Goal: Browse casually: Explore the website without a specific task or goal

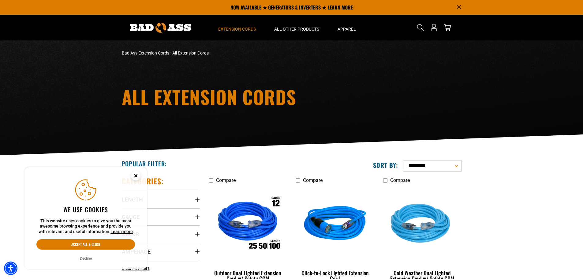
click at [135, 175] on circle "Close this option" at bounding box center [135, 175] width 9 height 9
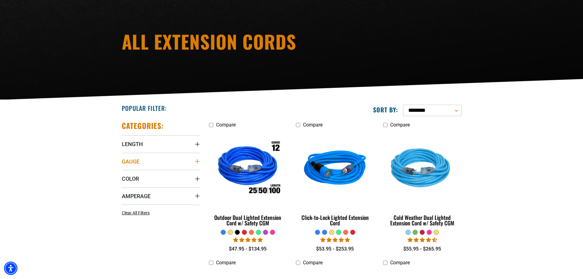
scroll to position [92, 0]
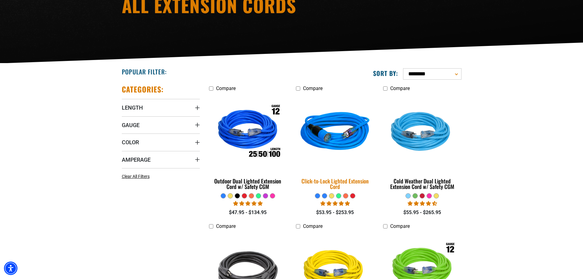
click at [334, 178] on div "Click-to-Lock Lighted Extension Cord" at bounding box center [335, 183] width 78 height 11
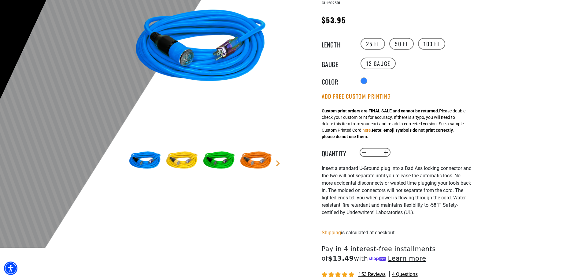
scroll to position [122, 0]
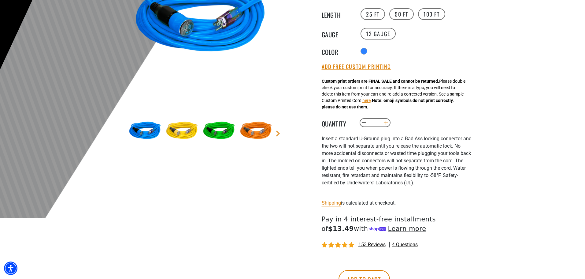
click at [386, 124] on button "Increase quantity for Click-to-Lock Lighted Extension Cord" at bounding box center [385, 122] width 9 height 10
type input "*"
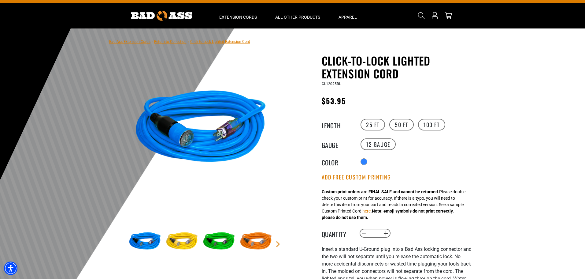
scroll to position [0, 0]
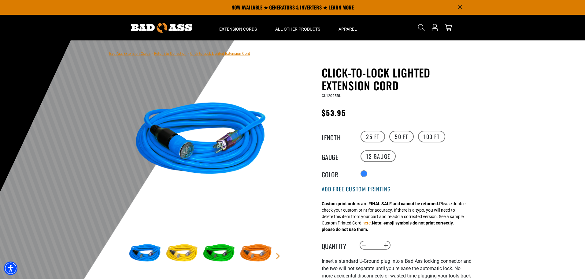
click at [366, 190] on button "Add Free Custom Printing" at bounding box center [356, 189] width 69 height 7
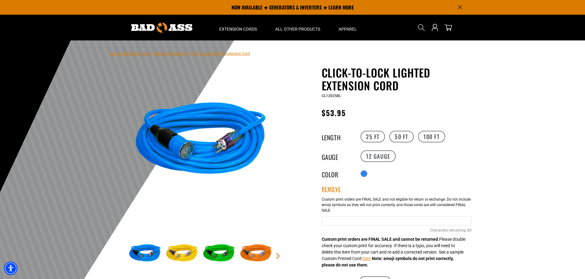
click at [335, 222] on input "Blue Cables" at bounding box center [397, 220] width 150 height 9
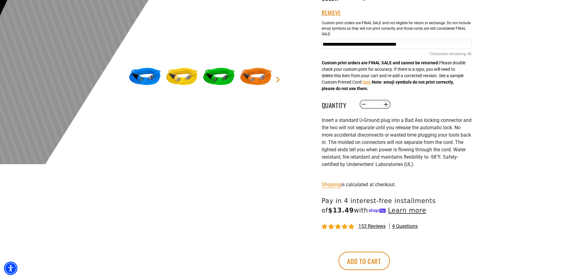
scroll to position [245, 0]
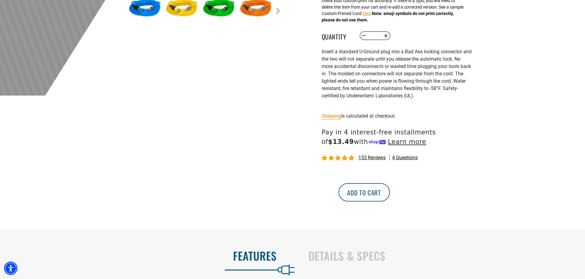
type input "**********"
click at [390, 195] on button "Add to cart" at bounding box center [364, 192] width 51 height 18
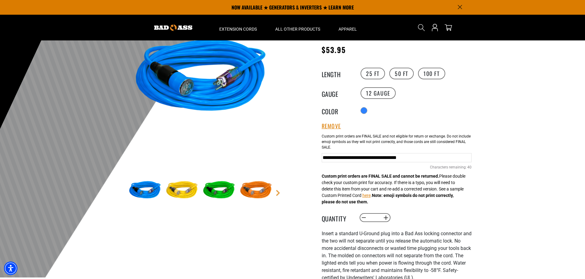
scroll to position [61, 0]
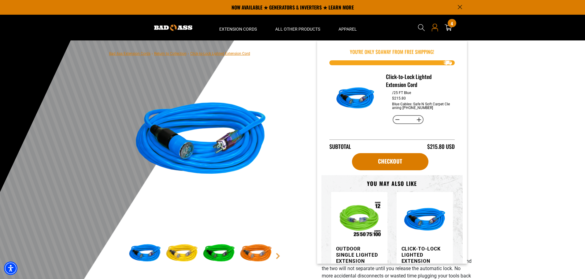
click at [437, 29] on icon at bounding box center [435, 28] width 8 height 8
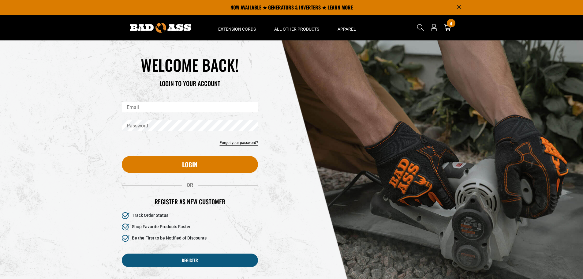
click at [171, 104] on input "Email" at bounding box center [190, 107] width 136 height 10
type input "**********"
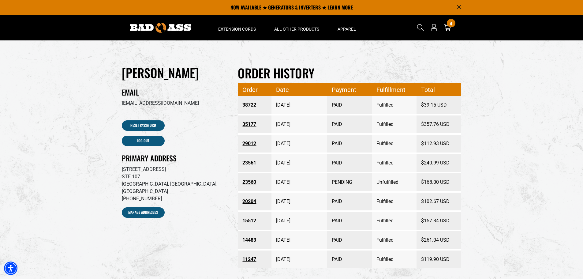
click at [244, 124] on link "35177" at bounding box center [254, 124] width 24 height 11
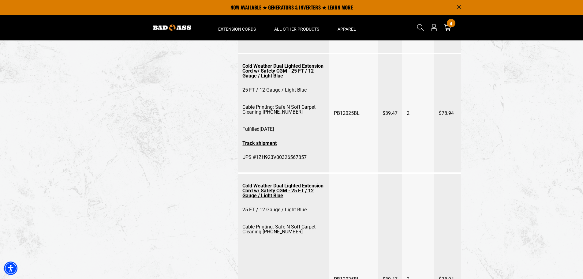
scroll to position [428, 0]
click at [268, 78] on link "Cold Weather Dual Lighted Extension Cord w/ Safety CGM - 25 FT / 12 Gauge / Lig…" at bounding box center [283, 71] width 82 height 21
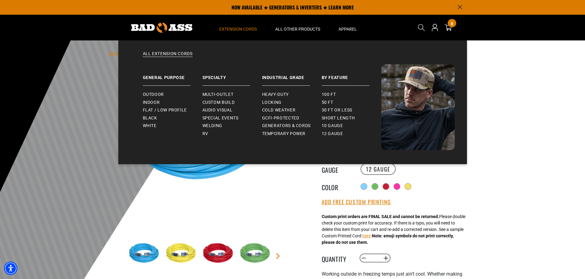
click at [247, 25] on summary "Extension Cords" at bounding box center [238, 28] width 56 height 26
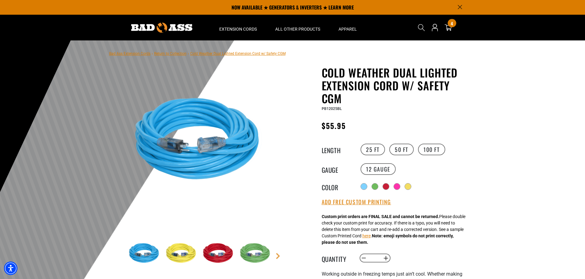
click at [157, 28] on img at bounding box center [161, 28] width 61 height 10
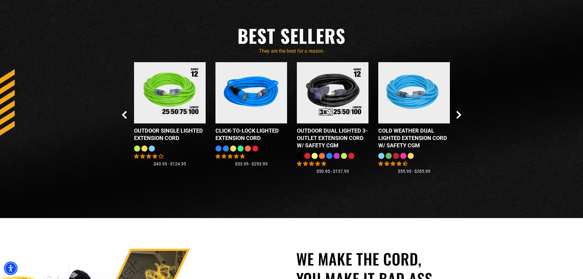
scroll to position [581, 0]
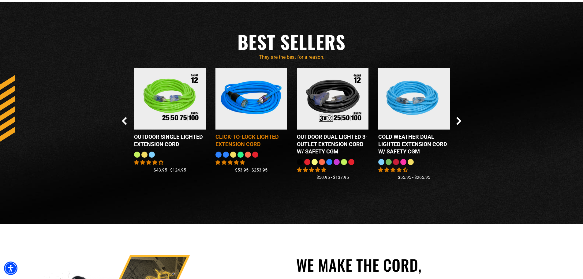
click at [241, 137] on div "Click-to-Lock Lighted Extension Cord" at bounding box center [251, 140] width 72 height 15
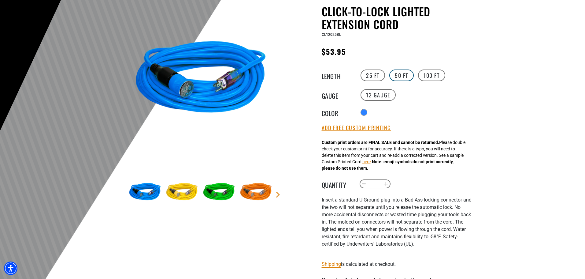
click at [398, 74] on label "50 FT" at bounding box center [401, 75] width 24 height 12
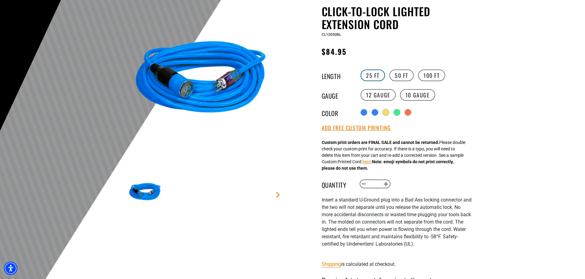
click at [376, 78] on label "25 FT" at bounding box center [373, 75] width 24 height 12
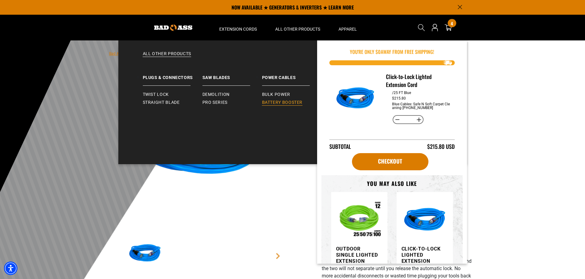
click at [283, 105] on span "Battery Booster" at bounding box center [282, 103] width 41 height 6
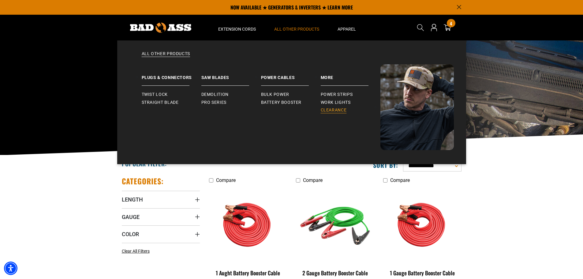
click at [336, 109] on span "Clearance" at bounding box center [334, 110] width 26 height 6
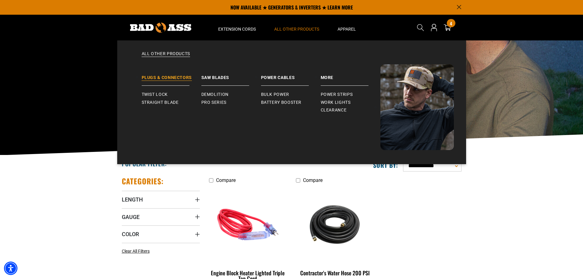
click at [169, 75] on link "Plugs & Connectors" at bounding box center [172, 74] width 60 height 21
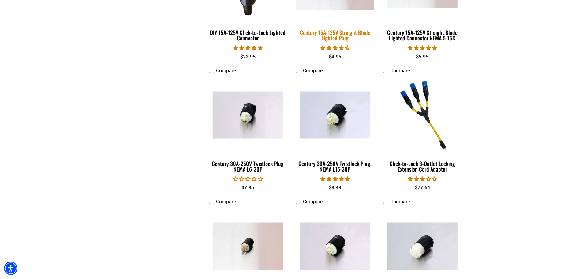
scroll to position [245, 0]
